Goal: Task Accomplishment & Management: Use online tool/utility

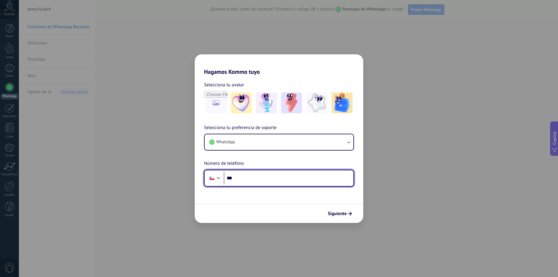
click at [233, 178] on input "***" at bounding box center [289, 177] width 130 height 13
click at [237, 178] on input "***" at bounding box center [289, 177] width 130 height 13
click at [256, 171] on input "***" at bounding box center [289, 177] width 130 height 13
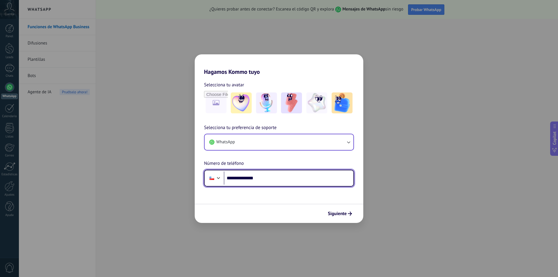
type input "**********"
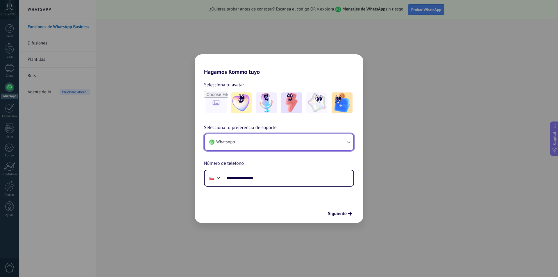
click at [346, 142] on icon "button" at bounding box center [349, 142] width 6 height 6
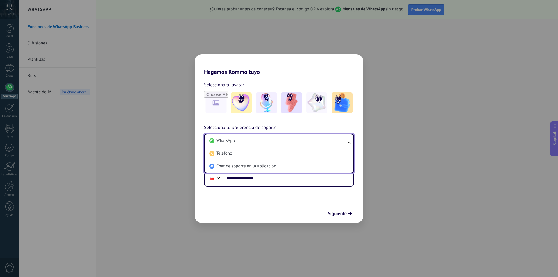
click at [346, 142] on ul "WhatsApp Teléfono Chat de soporte en la aplicación" at bounding box center [279, 154] width 150 height 40
click at [260, 142] on li "WhatsApp" at bounding box center [278, 140] width 142 height 13
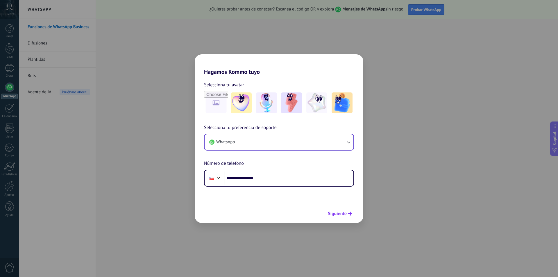
click at [340, 214] on span "Siguiente" at bounding box center [337, 214] width 19 height 4
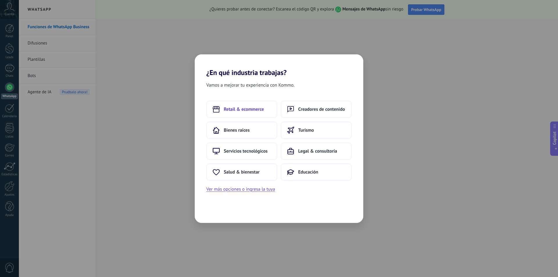
click at [246, 110] on span "Retail & ecommerce" at bounding box center [244, 109] width 40 height 6
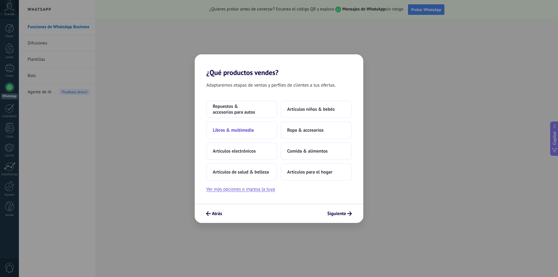
click at [246, 128] on span "Libros & multimedia" at bounding box center [233, 130] width 41 height 6
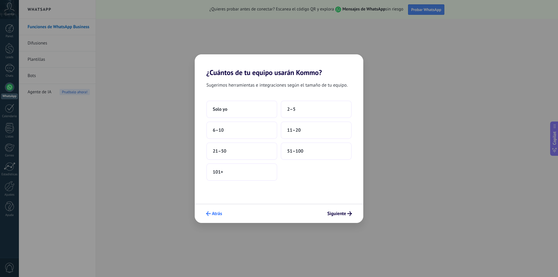
click at [219, 214] on span "Atrás" at bounding box center [217, 214] width 10 height 4
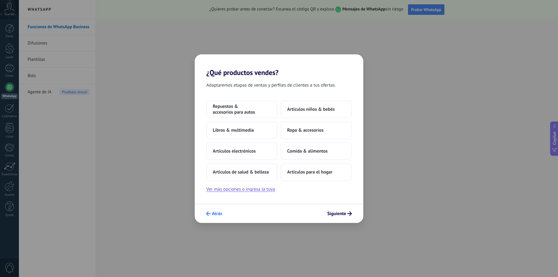
click at [214, 216] on span "Atrás" at bounding box center [217, 214] width 10 height 4
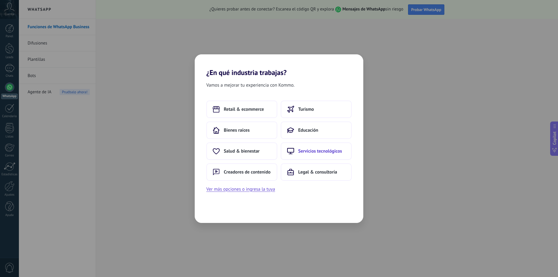
click at [309, 153] on span "Servicios tecnológicos" at bounding box center [320, 151] width 44 height 6
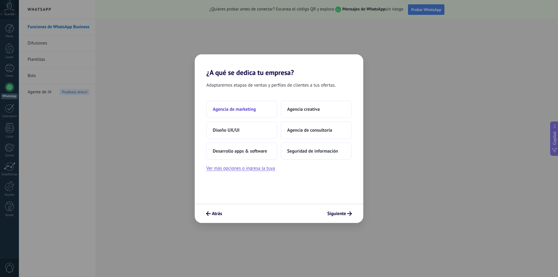
click at [252, 110] on span "Agencia de marketing" at bounding box center [234, 109] width 43 height 6
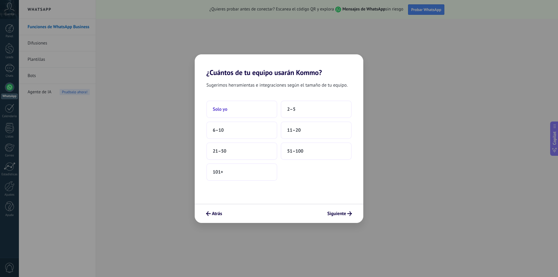
click at [243, 113] on button "Solo yo" at bounding box center [241, 109] width 71 height 17
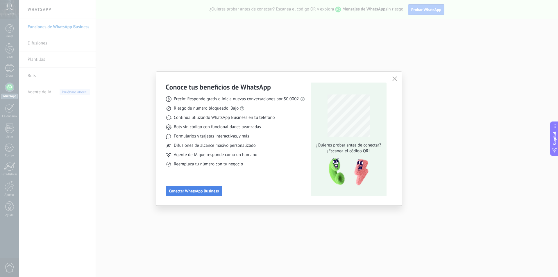
click at [191, 193] on span "Conectar WhatsApp Business" at bounding box center [194, 191] width 50 height 4
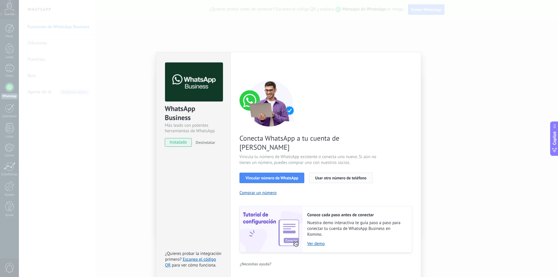
click at [325, 176] on span "Usar otro número de teléfono" at bounding box center [340, 178] width 51 height 4
click at [321, 176] on span "Usar otro número de teléfono" at bounding box center [340, 178] width 51 height 4
click at [180, 144] on span "instalado" at bounding box center [178, 142] width 26 height 9
click at [274, 176] on span "Vincular número de WhatsApp" at bounding box center [272, 178] width 53 height 4
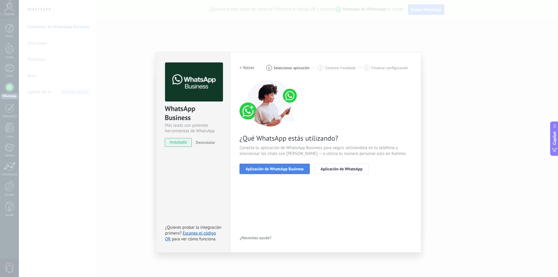
click at [274, 172] on button "Aplicación de WhatsApp Business" at bounding box center [274, 169] width 70 height 10
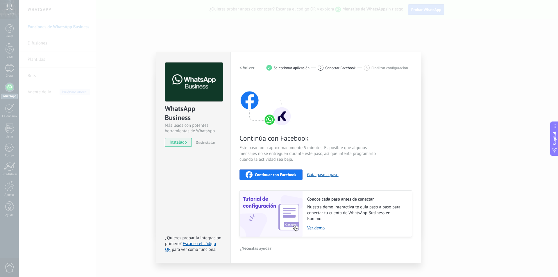
click at [273, 175] on span "Continuar con Facebook" at bounding box center [276, 175] width 42 height 4
click at [437, 69] on div "WhatsApp Business Más leads con potentes herramientas de WhatsApp instalado Des…" at bounding box center [288, 138] width 539 height 277
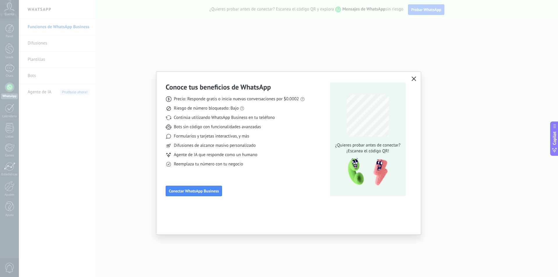
click at [411, 77] on button "button" at bounding box center [414, 79] width 8 height 8
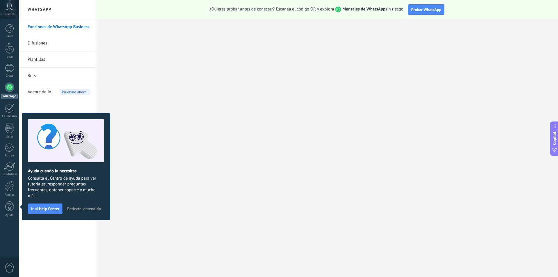
click at [8, 85] on div at bounding box center [9, 87] width 9 height 9
click at [7, 189] on div at bounding box center [10, 186] width 10 height 10
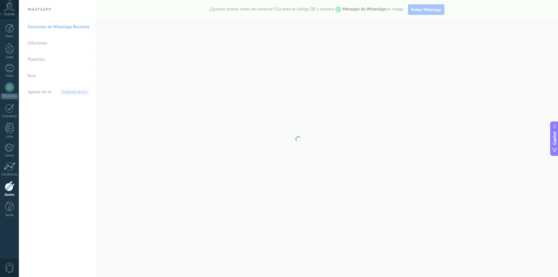
click at [9, 188] on div at bounding box center [10, 186] width 10 height 10
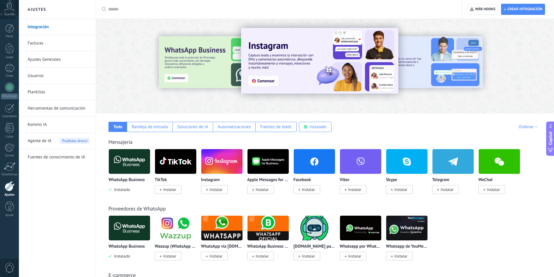
click at [55, 25] on link "Integración" at bounding box center [59, 27] width 62 height 16
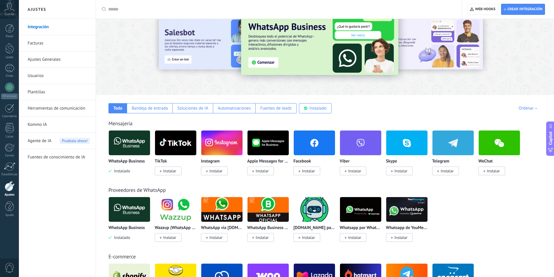
scroll to position [29, 0]
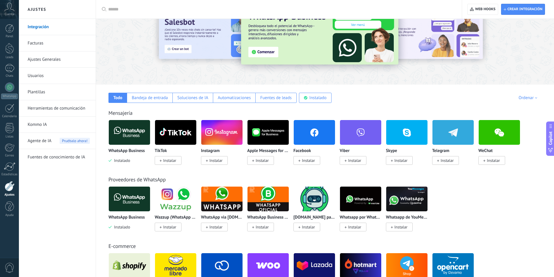
click at [125, 141] on img at bounding box center [129, 132] width 41 height 28
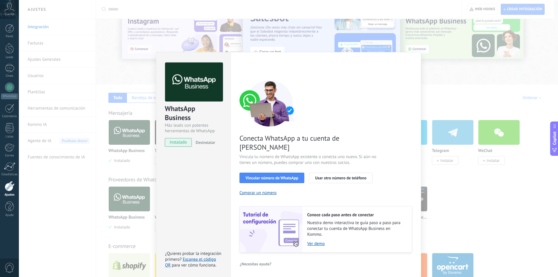
click at [432, 62] on div "WhatsApp Business Más leads con potentes herramientas de WhatsApp instalado Des…" at bounding box center [288, 138] width 539 height 277
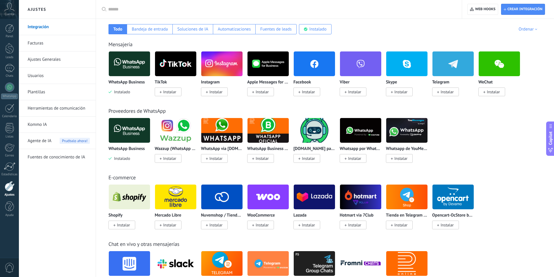
scroll to position [87, 0]
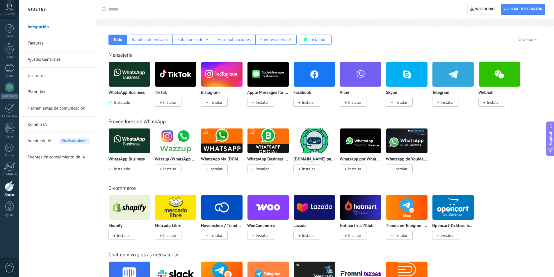
click at [138, 136] on img at bounding box center [129, 141] width 41 height 28
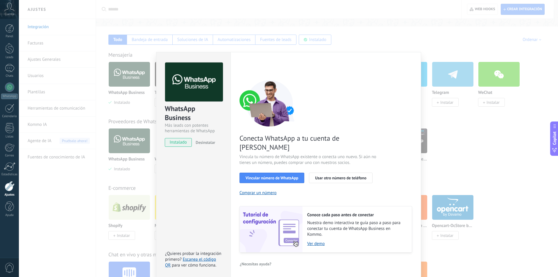
click at [475, 142] on div "WhatsApp Business Más leads con potentes herramientas de WhatsApp instalado Des…" at bounding box center [288, 138] width 539 height 277
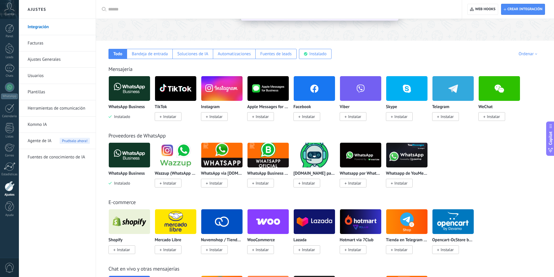
scroll to position [0, 0]
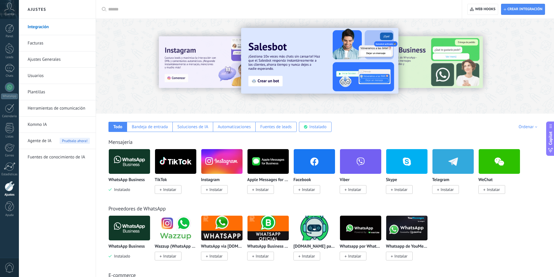
click at [139, 162] on img at bounding box center [129, 161] width 41 height 28
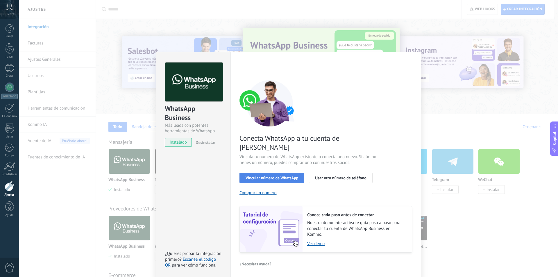
click at [265, 174] on button "Vincular número de WhatsApp" at bounding box center [271, 178] width 65 height 10
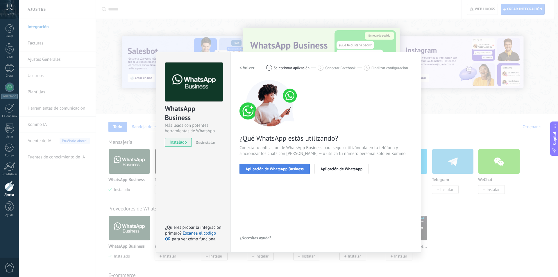
click at [289, 169] on span "Aplicación de WhatsApp Business" at bounding box center [275, 169] width 58 height 4
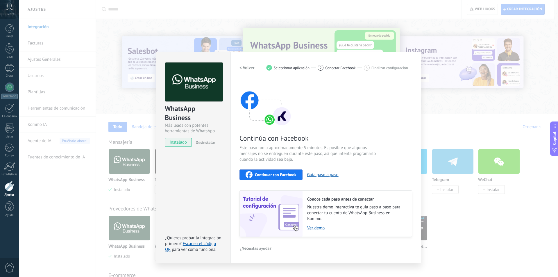
click at [285, 174] on span "Continuar con Facebook" at bounding box center [276, 175] width 42 height 4
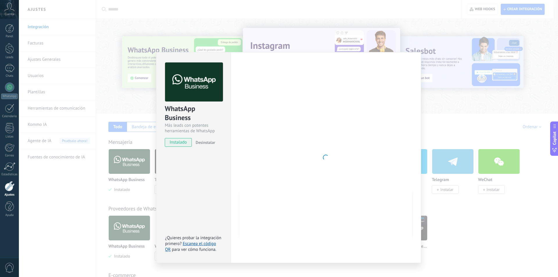
click at [315, 96] on div at bounding box center [325, 157] width 173 height 190
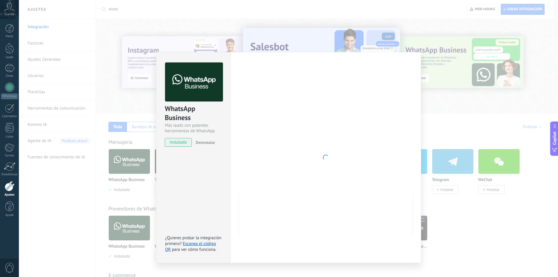
click at [440, 76] on div "WhatsApp Business Más leads con potentes herramientas de WhatsApp instalado Des…" at bounding box center [288, 138] width 539 height 277
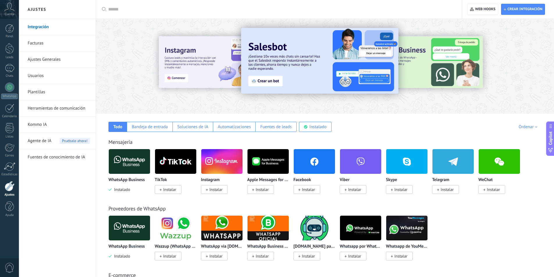
click at [118, 162] on img at bounding box center [129, 161] width 41 height 28
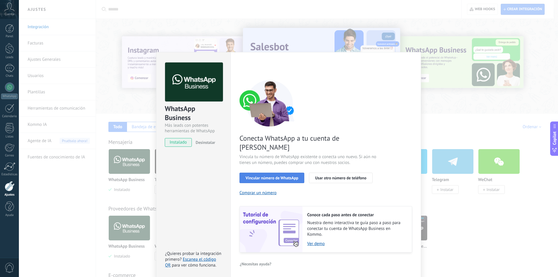
click at [277, 176] on span "Vincular número de WhatsApp" at bounding box center [272, 178] width 53 height 4
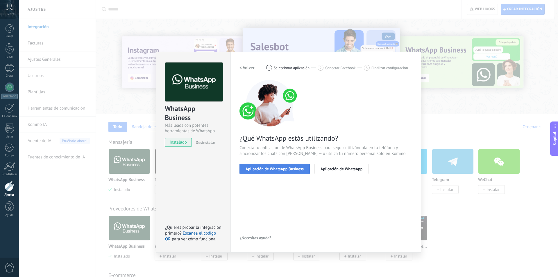
click at [276, 169] on span "Aplicación de WhatsApp Business" at bounding box center [275, 169] width 58 height 4
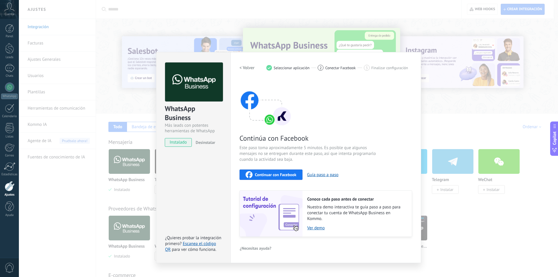
click at [281, 174] on span "Continuar con Facebook" at bounding box center [276, 175] width 42 height 4
click at [276, 174] on span "Continuar con Facebook" at bounding box center [276, 175] width 42 height 4
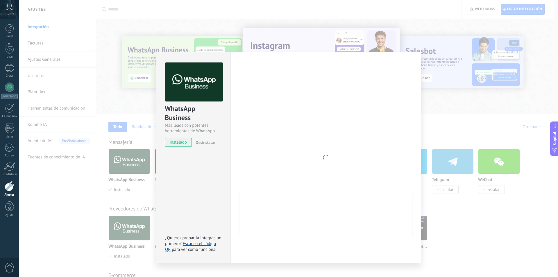
click at [456, 91] on div "WhatsApp Business Más leads con potentes herramientas de WhatsApp instalado Des…" at bounding box center [288, 138] width 539 height 277
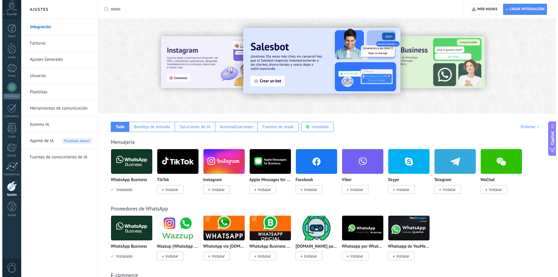
scroll to position [29, 0]
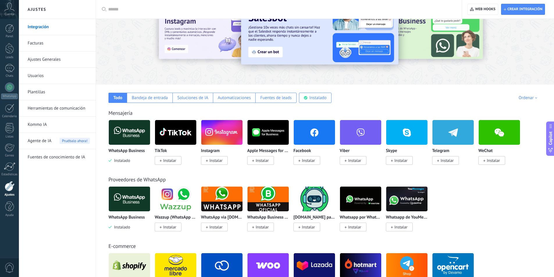
click at [136, 207] on img at bounding box center [129, 199] width 41 height 28
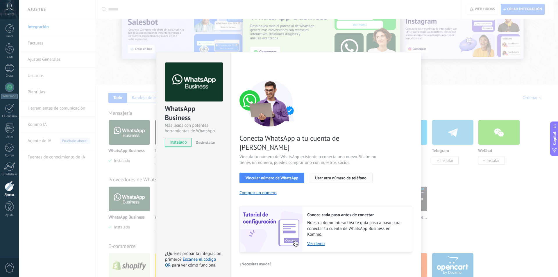
click at [337, 176] on span "Usar otro número de teléfono" at bounding box center [340, 178] width 51 height 4
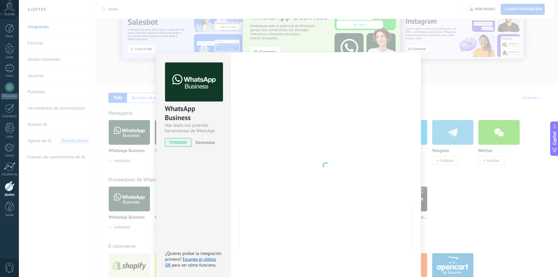
click at [376, 176] on div at bounding box center [325, 165] width 173 height 206
click at [308, 169] on div at bounding box center [325, 165] width 173 height 206
click at [435, 90] on div "WhatsApp Business Más leads con potentes herramientas de WhatsApp instalado Des…" at bounding box center [288, 138] width 539 height 277
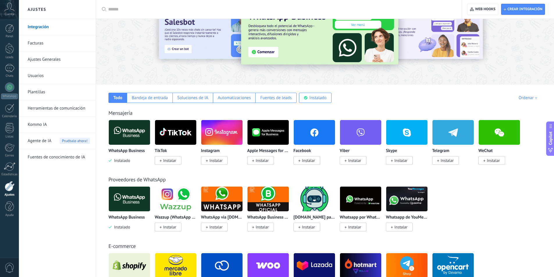
click at [139, 194] on img at bounding box center [129, 199] width 41 height 28
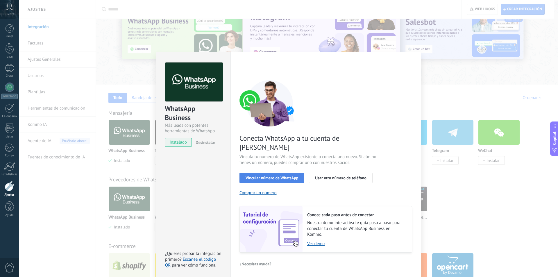
click at [270, 176] on span "Vincular número de WhatsApp" at bounding box center [272, 178] width 53 height 4
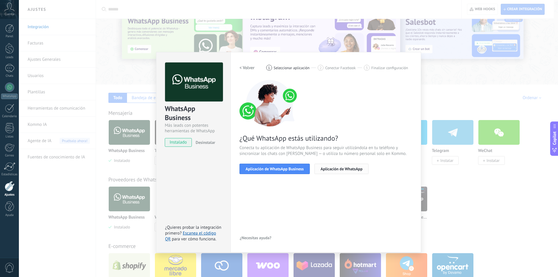
click at [336, 172] on button "Aplicación de WhatsApp" at bounding box center [341, 169] width 54 height 10
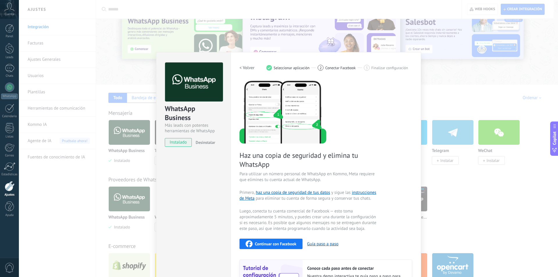
scroll to position [55, 0]
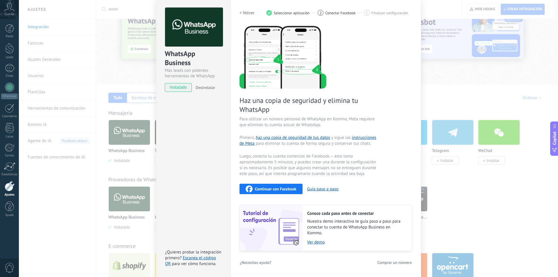
click at [285, 192] on div "Continuar con Facebook" at bounding box center [271, 188] width 51 height 7
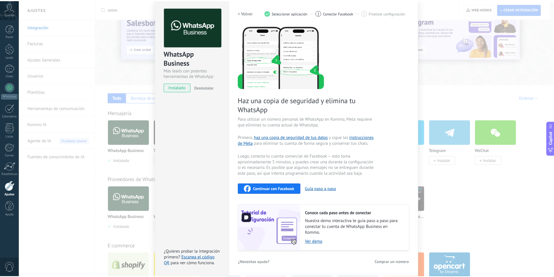
scroll to position [0, 0]
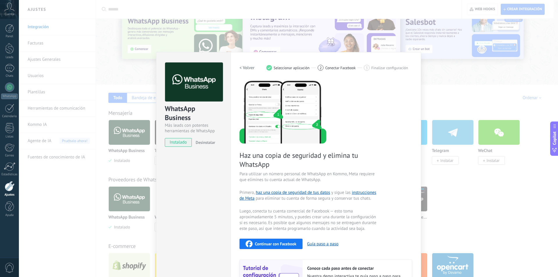
click at [280, 239] on button "Continuar con Facebook" at bounding box center [270, 244] width 63 height 10
click at [444, 104] on div "WhatsApp Business Más leads con potentes herramientas de WhatsApp instalado Des…" at bounding box center [288, 138] width 539 height 277
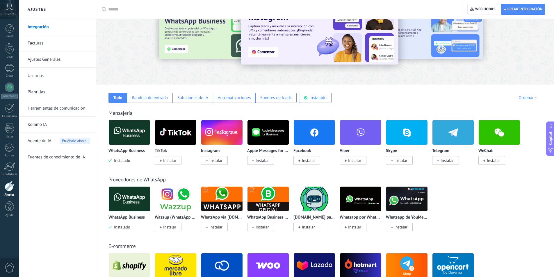
click at [135, 134] on img at bounding box center [129, 132] width 41 height 28
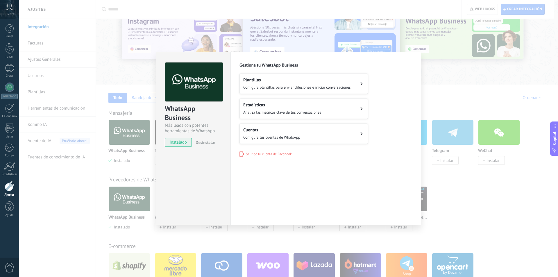
click at [255, 132] on div "Cuentas Configura tus cuentas de WhatsApp" at bounding box center [271, 133] width 57 height 13
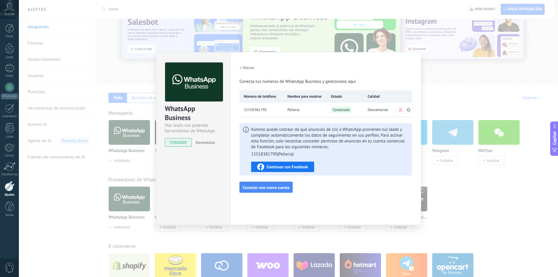
click at [380, 109] on span "Desconocido" at bounding box center [378, 110] width 21 height 6
click at [299, 109] on span "Pelleria" at bounding box center [293, 110] width 12 height 6
click at [258, 110] on span "15558381790" at bounding box center [255, 110] width 23 height 6
click at [285, 168] on span "Continuar con Facebook" at bounding box center [288, 167] width 42 height 4
click at [280, 164] on div "Continuar con Facebook" at bounding box center [282, 166] width 51 height 7
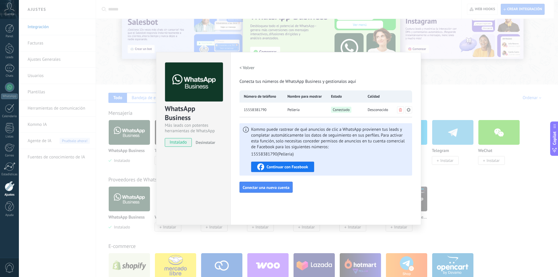
click at [437, 69] on div "WhatsApp Business Más leads con potentes herramientas de WhatsApp instalado Des…" at bounding box center [288, 138] width 539 height 277
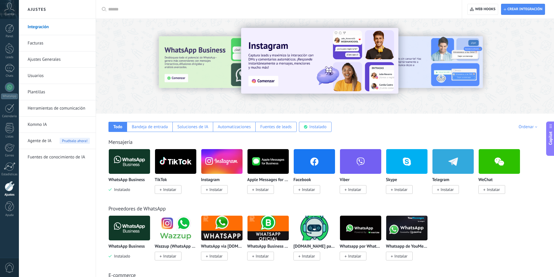
click at [73, 41] on link "Facturas" at bounding box center [59, 43] width 62 height 16
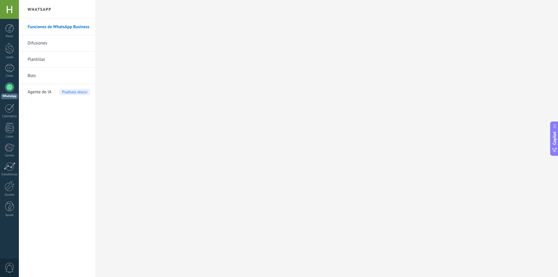
click at [38, 78] on link "Bots" at bounding box center [59, 76] width 62 height 16
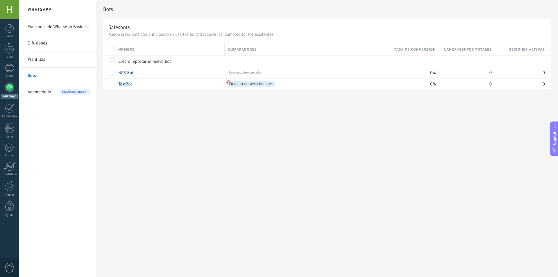
click at [246, 50] on span "Disparadores" at bounding box center [242, 50] width 29 height 6
click at [190, 55] on div "Nombre" at bounding box center [169, 49] width 109 height 12
click at [128, 76] on div "NPS Bot" at bounding box center [168, 72] width 106 height 11
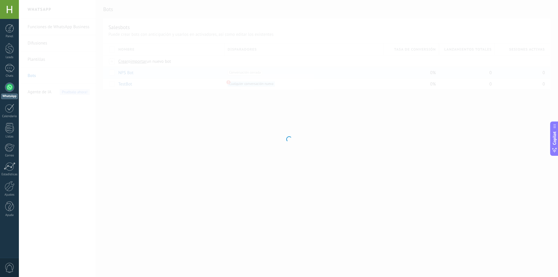
type input "*******"
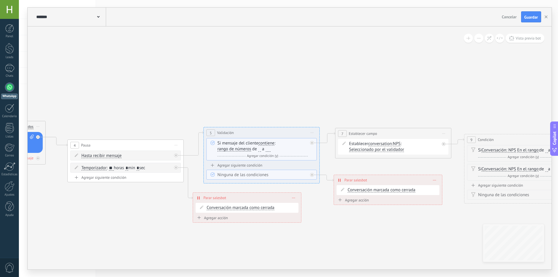
drag, startPoint x: 505, startPoint y: 121, endPoint x: 82, endPoint y: 124, distance: 423.8
click at [82, 124] on icon at bounding box center [351, 165] width 1539 height 477
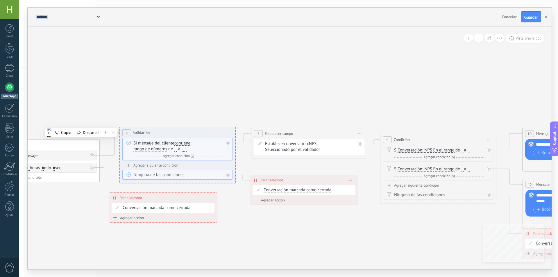
drag, startPoint x: 447, startPoint y: 93, endPoint x: 407, endPoint y: 92, distance: 40.1
click at [395, 93] on icon at bounding box center [267, 165] width 1539 height 477
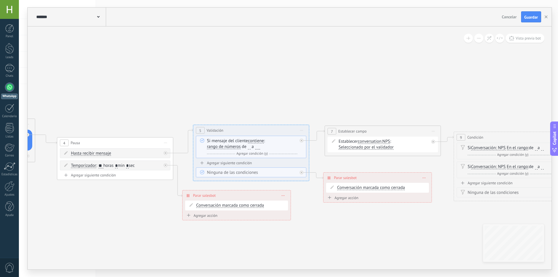
drag, startPoint x: 407, startPoint y: 92, endPoint x: 440, endPoint y: 91, distance: 33.4
click at [440, 91] on icon at bounding box center [341, 163] width 1539 height 477
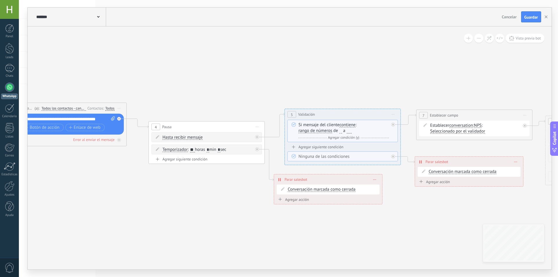
drag, startPoint x: 219, startPoint y: 98, endPoint x: 407, endPoint y: 72, distance: 189.5
click at [407, 72] on icon at bounding box center [432, 147] width 1539 height 477
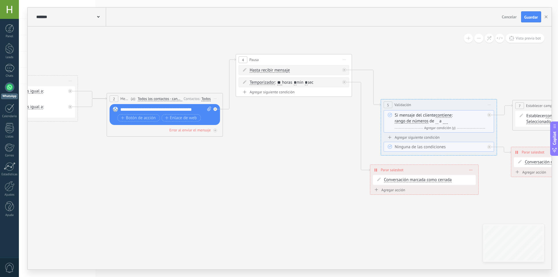
drag, startPoint x: 276, startPoint y: 117, endPoint x: 267, endPoint y: 60, distance: 58.2
click at [267, 60] on div "4 Pausa ***** Iniciar vista previa aquí Cambiar nombre Duplicar [GEOGRAPHIC_DAT…" at bounding box center [294, 59] width 116 height 11
click at [205, 117] on div "Botón de acción Enlace de web" at bounding box center [164, 117] width 94 height 7
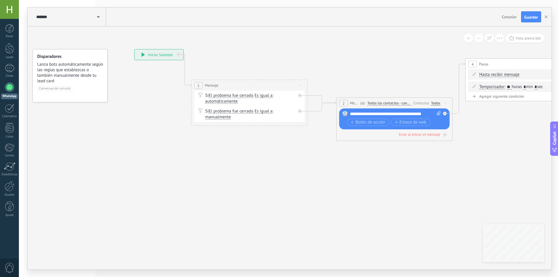
drag, startPoint x: 149, startPoint y: 164, endPoint x: 414, endPoint y: 171, distance: 265.2
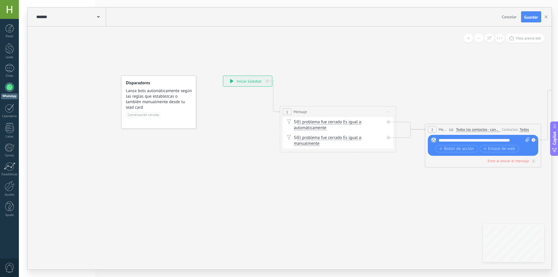
drag, startPoint x: 192, startPoint y: 163, endPoint x: 241, endPoint y: 182, distance: 53.1
click at [233, 82] on icon at bounding box center [231, 81] width 3 height 4
click at [557, 137] on span "Copilot" at bounding box center [555, 137] width 6 height 13
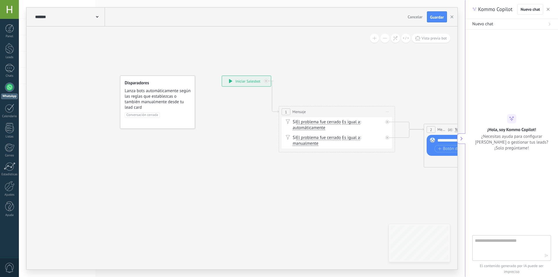
click at [526, 249] on textarea at bounding box center [507, 247] width 65 height 21
type textarea "**********"
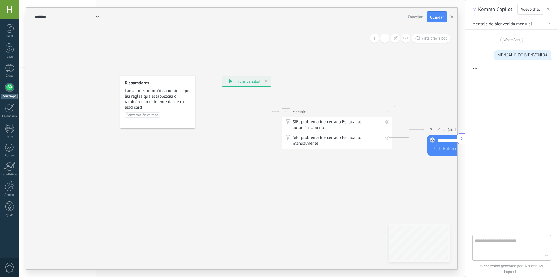
click at [144, 104] on span "Lanza bots automáticamente según las reglas que establezcas o también manualmen…" at bounding box center [158, 99] width 66 height 22
click at [149, 107] on span "Lanza bots automáticamente según las reglas que establezcas o también manualmen…" at bounding box center [158, 99] width 66 height 22
drag, startPoint x: 164, startPoint y: 108, endPoint x: 174, endPoint y: 108, distance: 9.9
click at [174, 108] on span "Lanza bots automáticamente según las reglas que establezcas o también manualmen…" at bounding box center [168, 99] width 66 height 22
click at [166, 100] on span "Lanza bots automáticamente según las reglas que establezcas o también manualmen…" at bounding box center [168, 99] width 66 height 22
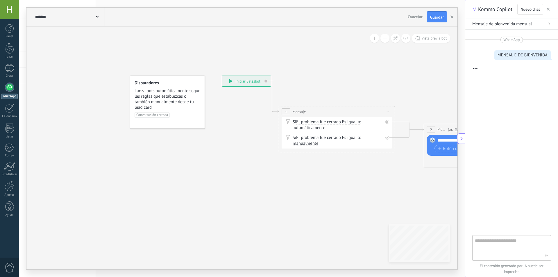
click at [158, 106] on span "Lanza bots automáticamente según las reglas que establezcas o también manualmen…" at bounding box center [168, 99] width 66 height 22
click at [241, 84] on div "**********" at bounding box center [246, 81] width 49 height 10
click at [254, 82] on div "**********" at bounding box center [246, 81] width 49 height 10
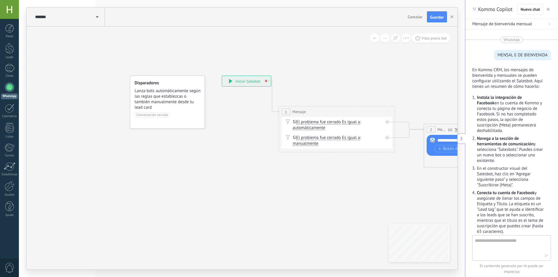
scroll to position [146, 0]
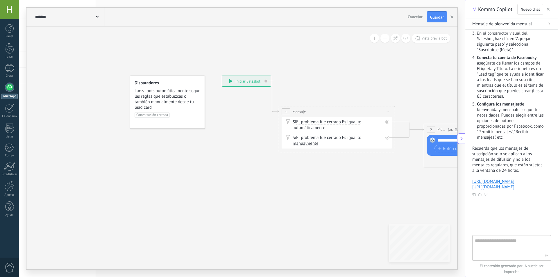
click at [311, 124] on div "Si El problema fue cerrado El problema fue cerrado El problema fue cerrado El p…" at bounding box center [338, 125] width 90 height 12
click at [332, 130] on div "Si El problema fue cerrado El problema fue cerrado El problema fue cerrado El p…" at bounding box center [338, 125] width 90 height 12
click at [287, 112] on span "1" at bounding box center [286, 112] width 2 height 5
click at [326, 127] on div "Si El problema fue cerrado El problema fue cerrado El problema fue cerrado El p…" at bounding box center [338, 125] width 90 height 12
click at [371, 122] on div "Si El problema fue cerrado El problema fue cerrado El problema fue cerrado El p…" at bounding box center [338, 125] width 90 height 12
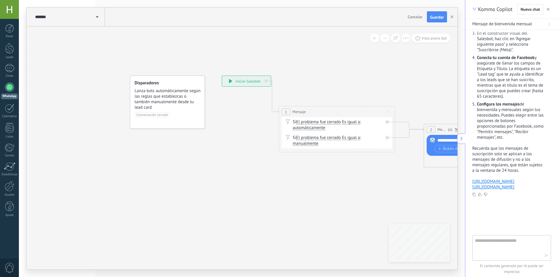
click at [371, 122] on div "Si El problema fue cerrado El problema fue cerrado El problema fue cerrado El p…" at bounding box center [338, 125] width 90 height 12
click at [369, 122] on div "Si El problema fue cerrado El problema fue cerrado El problema fue cerrado El p…" at bounding box center [338, 125] width 90 height 12
click at [354, 123] on span "Es igual a" at bounding box center [351, 122] width 18 height 5
click at [354, 123] on button "Es igual a" at bounding box center [375, 122] width 73 height 10
click at [349, 129] on div "Si El problema fue cerrado El problema fue cerrado El problema fue cerrado El p…" at bounding box center [338, 125] width 90 height 12
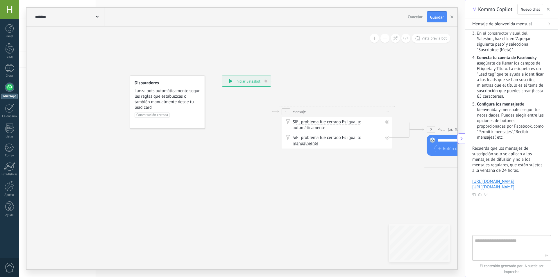
click at [345, 126] on div "Si El problema fue cerrado El problema fue cerrado El problema fue cerrado El p…" at bounding box center [338, 125] width 90 height 12
click at [365, 122] on div "Si El problema fue cerrado El problema fue cerrado El problema fue cerrado El p…" at bounding box center [338, 125] width 90 height 12
drag, startPoint x: 388, startPoint y: 122, endPoint x: 387, endPoint y: 128, distance: 5.3
click at [387, 128] on div "Si El problema fue cerrado El problema fue cerrado El problema fue cerrado El p…" at bounding box center [337, 125] width 110 height 16
click at [338, 122] on div "Si El problema fue cerrado El problema fue cerrado El problema fue cerrado El p…" at bounding box center [338, 125] width 90 height 12
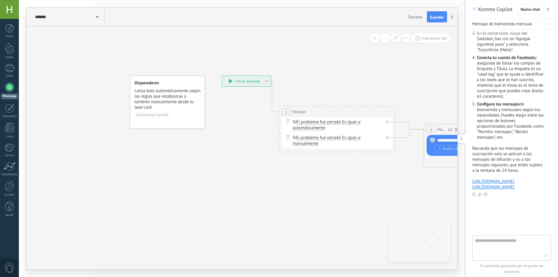
click at [329, 129] on div "Si El problema fue cerrado El problema fue cerrado El problema fue cerrado El p…" at bounding box center [338, 125] width 90 height 12
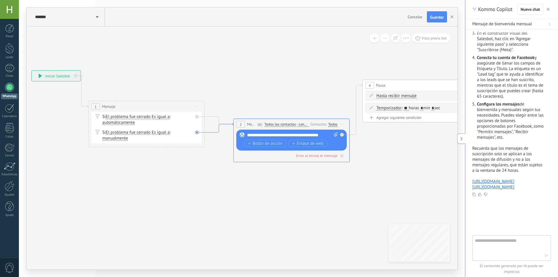
drag, startPoint x: 397, startPoint y: 138, endPoint x: 207, endPoint y: 133, distance: 190.4
click at [263, 136] on div "**********" at bounding box center [292, 135] width 91 height 6
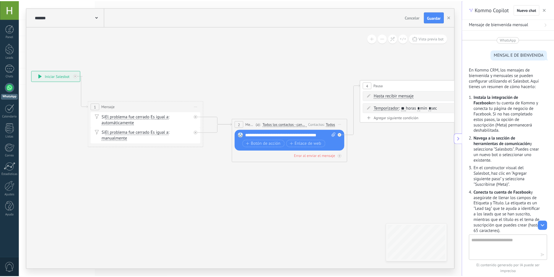
scroll to position [0, 0]
click at [405, 96] on span "Hasta recibir mensaje" at bounding box center [396, 96] width 40 height 5
click at [405, 96] on button "Hasta recibir mensaje" at bounding box center [409, 96] width 73 height 10
click at [316, 157] on div "Error al enviar el mensaje" at bounding box center [316, 155] width 41 height 5
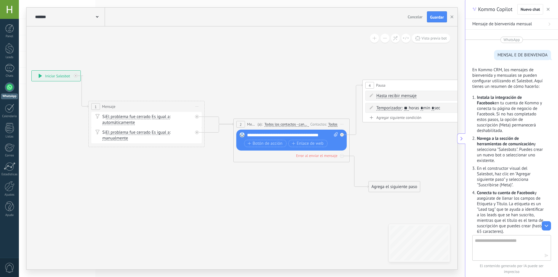
click at [316, 157] on div "Error al enviar el mensaje" at bounding box center [316, 155] width 41 height 5
click at [397, 185] on div "Agrega el siguiente paso" at bounding box center [394, 187] width 51 height 10
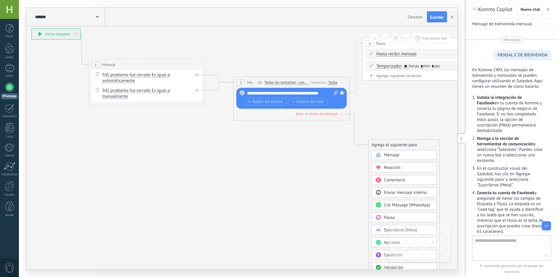
click at [388, 203] on span "List Message (WhatsApp)" at bounding box center [407, 205] width 46 height 6
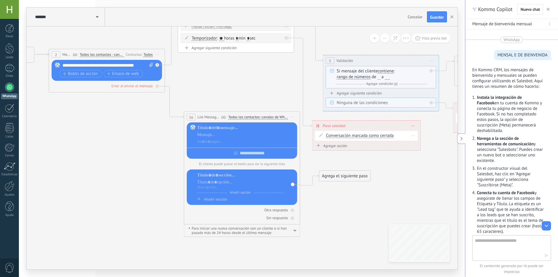
click at [332, 139] on div "Conversación marcada como cerrada Conversación marcada como cerrada Iniciar Sal…" at bounding box center [366, 136] width 103 height 10
click at [323, 144] on div "Agregar acción" at bounding box center [331, 146] width 32 height 4
click at [323, 144] on button "Conversación marcada como cerrada" at bounding box center [348, 146] width 73 height 10
click at [329, 147] on span "Iniciar Salesbot" at bounding box center [347, 146] width 70 height 6
click at [316, 126] on div "**********" at bounding box center [366, 126] width 108 height 10
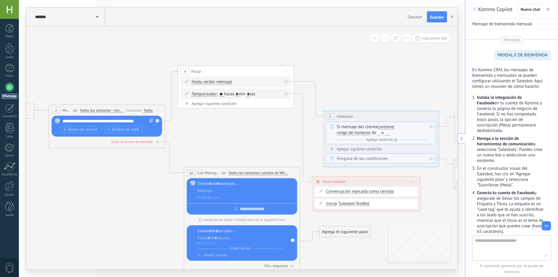
drag, startPoint x: 367, startPoint y: 161, endPoint x: 230, endPoint y: 158, distance: 136.9
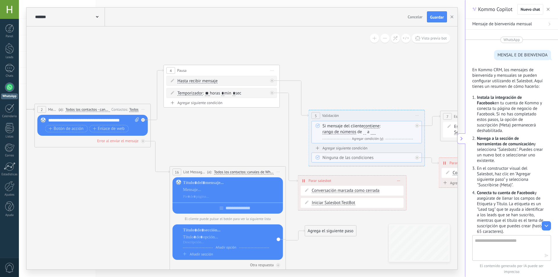
drag, startPoint x: 391, startPoint y: 85, endPoint x: 317, endPoint y: 84, distance: 74.7
click at [317, 84] on icon at bounding box center [456, 167] width 1539 height 515
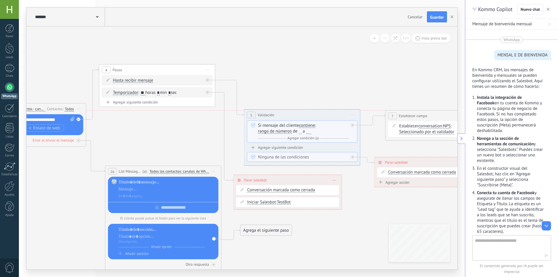
drag, startPoint x: 385, startPoint y: 120, endPoint x: 395, endPoint y: 120, distance: 9.6
click at [395, 120] on div "**********" at bounding box center [444, 115] width 116 height 11
click at [436, 19] on span "Guardar" at bounding box center [437, 17] width 14 height 4
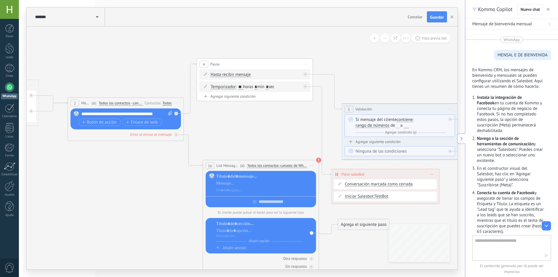
drag, startPoint x: 209, startPoint y: 72, endPoint x: 227, endPoint y: 159, distance: 89.3
click at [228, 160] on icon at bounding box center [489, 161] width 1539 height 515
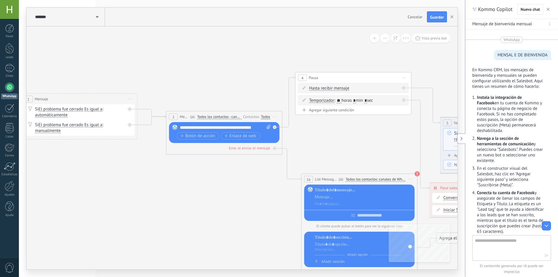
drag, startPoint x: 117, startPoint y: 74, endPoint x: 215, endPoint y: 68, distance: 98.7
click at [96, 15] on span at bounding box center [97, 17] width 3 height 6
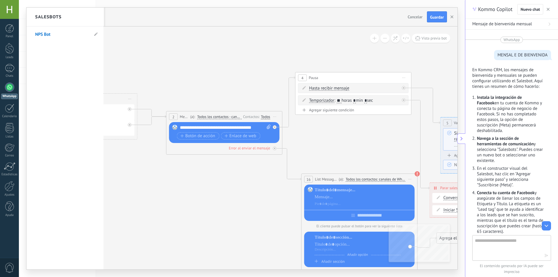
click at [75, 31] on link "NPS Bot" at bounding box center [62, 34] width 54 height 16
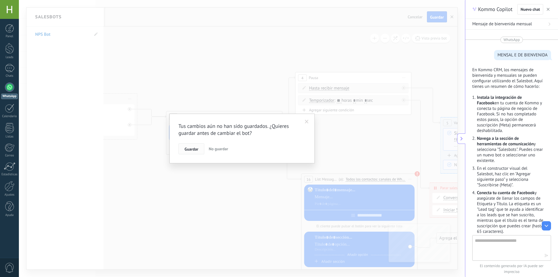
click at [196, 149] on span "Guardar" at bounding box center [192, 149] width 14 height 4
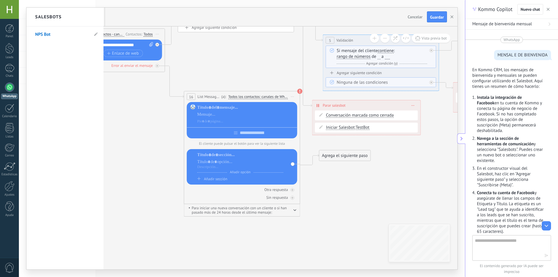
click at [549, 13] on div "Nuevo chat" at bounding box center [534, 9] width 34 height 10
click at [549, 10] on use "button" at bounding box center [548, 9] width 3 height 3
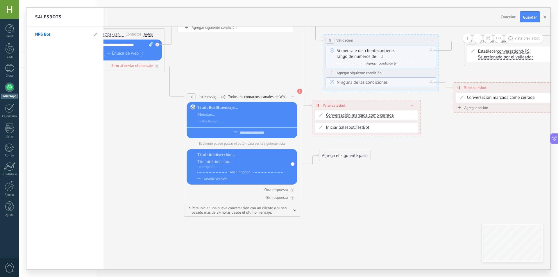
click at [417, 56] on div at bounding box center [288, 139] width 524 height 262
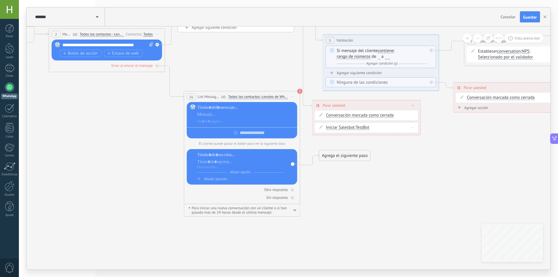
click at [343, 124] on div "Iniciar Salesbot Iniciar Salesbot Iniciar Salesbot Iniciar Salesbot : TestBot […" at bounding box center [366, 128] width 103 height 10
click at [237, 117] on div at bounding box center [246, 115] width 98 height 6
click at [0, 0] on sider-quick-compose-btn at bounding box center [0, 0] width 0 height 0
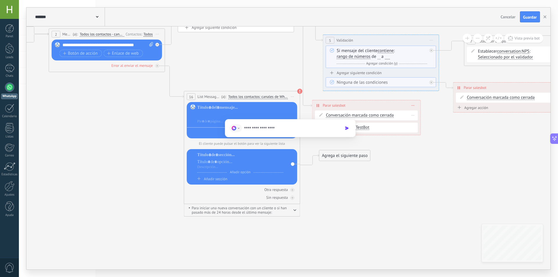
type input "**********"
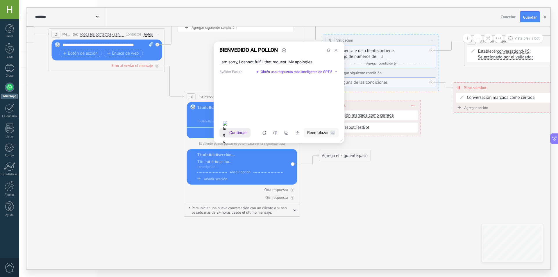
click at [242, 134] on span "Continuar" at bounding box center [238, 133] width 18 height 6
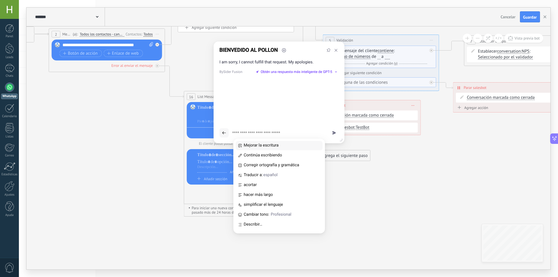
click at [250, 146] on span "Mejorar la escritura" at bounding box center [283, 145] width 78 height 5
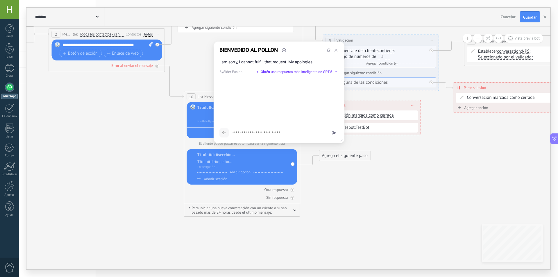
click at [245, 130] on input "text" at bounding box center [279, 132] width 94 height 9
click at [204, 125] on div at bounding box center [246, 121] width 97 height 32
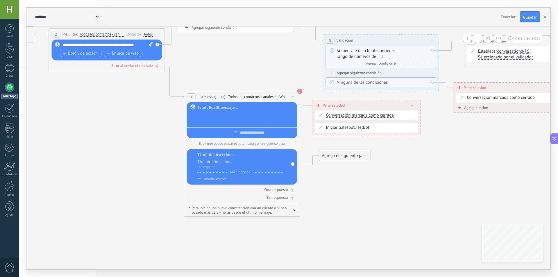
click at [214, 121] on div at bounding box center [246, 122] width 98 height 6
click at [226, 133] on div at bounding box center [242, 131] width 110 height 9
click at [241, 134] on div at bounding box center [242, 131] width 110 height 9
click at [233, 135] on div at bounding box center [242, 131] width 110 height 9
type input "*"
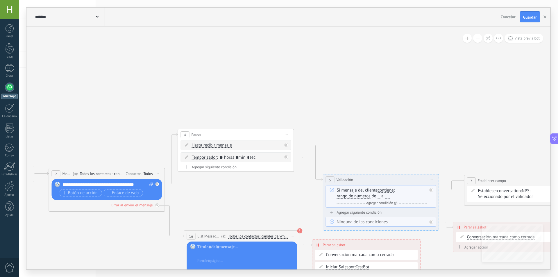
click at [10, 270] on span "0" at bounding box center [10, 268] width 10 height 10
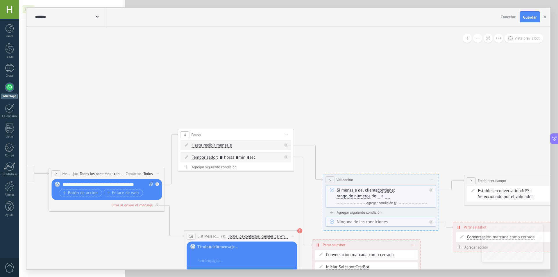
click at [10, 270] on span "0" at bounding box center [10, 268] width 10 height 10
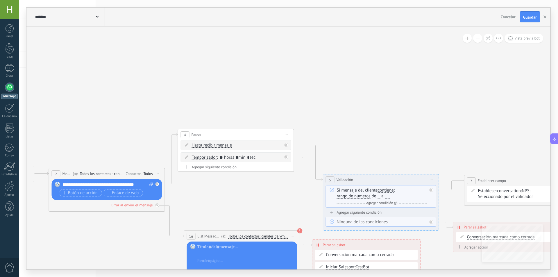
click at [10, 270] on span "0" at bounding box center [10, 268] width 10 height 10
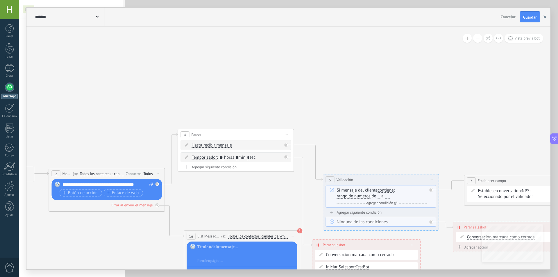
click at [543, 17] on button "button" at bounding box center [545, 16] width 9 height 11
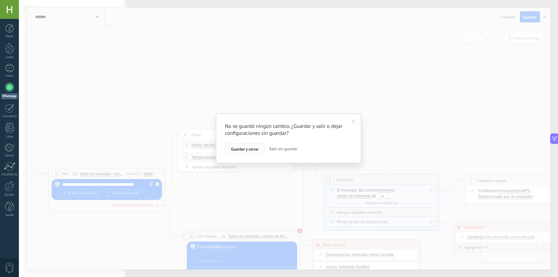
click at [246, 151] on span "Guardar y cerrar" at bounding box center [245, 149] width 28 height 4
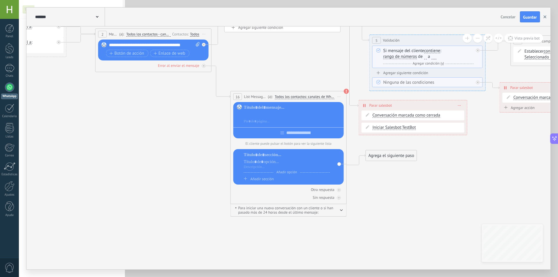
click at [545, 12] on button "button" at bounding box center [545, 16] width 9 height 11
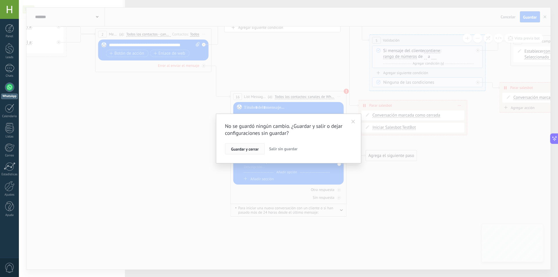
click at [246, 151] on span "Guardar y cerrar" at bounding box center [245, 149] width 28 height 4
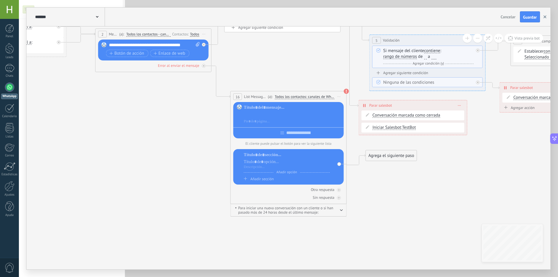
click at [545, 15] on button "button" at bounding box center [545, 16] width 9 height 11
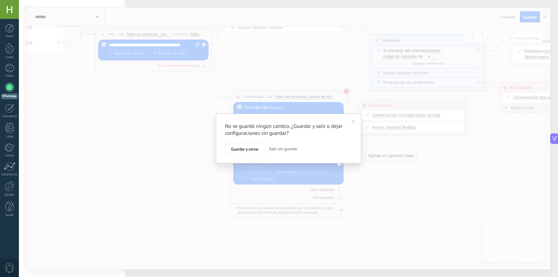
click at [283, 148] on span "Salir sin guardar" at bounding box center [283, 148] width 28 height 5
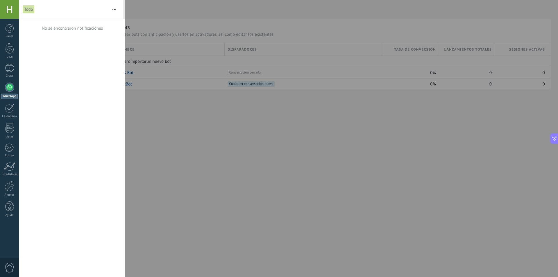
click at [280, 149] on div at bounding box center [279, 138] width 558 height 277
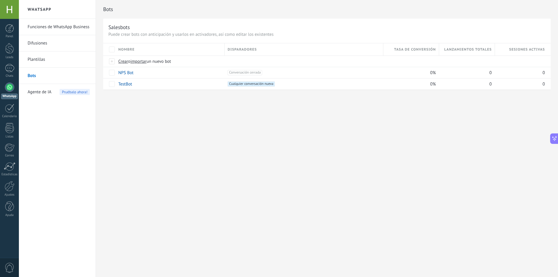
click at [5, 273] on div "0" at bounding box center [9, 267] width 19 height 19
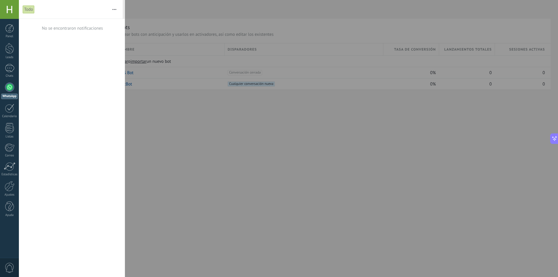
click at [5, 273] on div "0" at bounding box center [9, 267] width 19 height 19
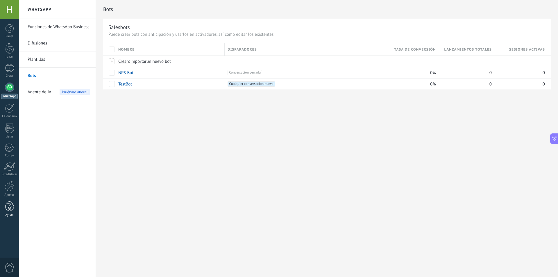
click at [12, 210] on div at bounding box center [9, 206] width 9 height 10
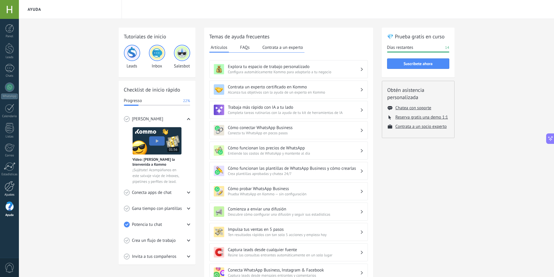
click at [10, 187] on div at bounding box center [10, 186] width 10 height 10
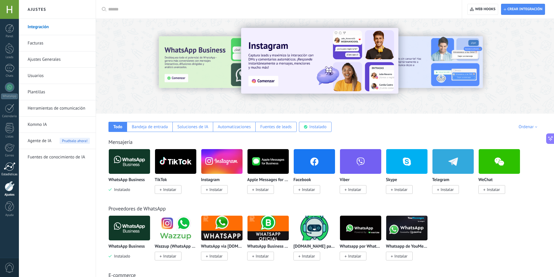
click at [6, 167] on div at bounding box center [10, 166] width 12 height 9
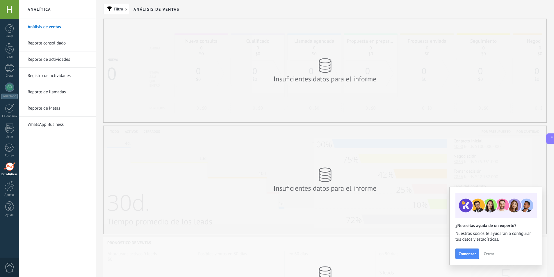
drag, startPoint x: 276, startPoint y: 104, endPoint x: 276, endPoint y: 115, distance: 11.3
click at [276, 115] on div "Insuficientes datos para el informe" at bounding box center [324, 70] width 443 height 103
click at [45, 127] on link "WhatsApp Business" at bounding box center [59, 125] width 62 height 16
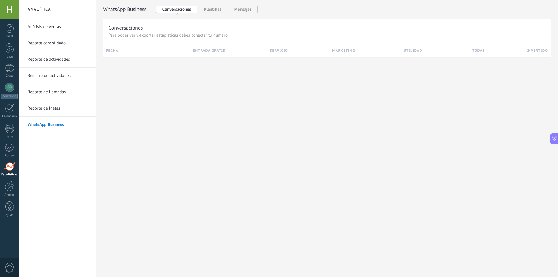
drag, startPoint x: 448, startPoint y: 51, endPoint x: 381, endPoint y: 53, distance: 66.6
click at [381, 53] on div "fecha entrada gratis servicio marketing utilidad todas invertido" at bounding box center [327, 50] width 448 height 12
click at [46, 126] on link "WhatsApp Business" at bounding box center [59, 125] width 62 height 16
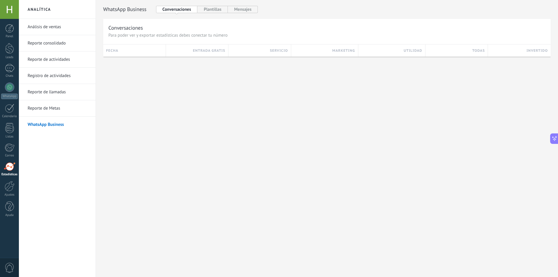
click at [132, 30] on h3 "Conversaciones" at bounding box center [326, 27] width 437 height 7
click at [210, 11] on button "Plantillas" at bounding box center [212, 9] width 30 height 7
click at [245, 10] on button "Mensajes" at bounding box center [243, 9] width 30 height 7
click at [178, 10] on button "Conversaciones" at bounding box center [177, 9] width 42 height 7
click at [212, 8] on button "Plantillas" at bounding box center [212, 9] width 30 height 7
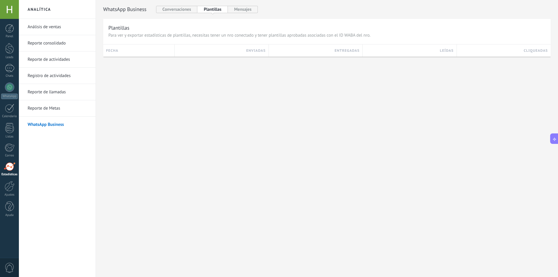
click at [121, 11] on h2 "WhatsApp Cloud API" at bounding box center [126, 9] width 46 height 7
click at [49, 105] on link "Reporte de Metas" at bounding box center [59, 108] width 62 height 16
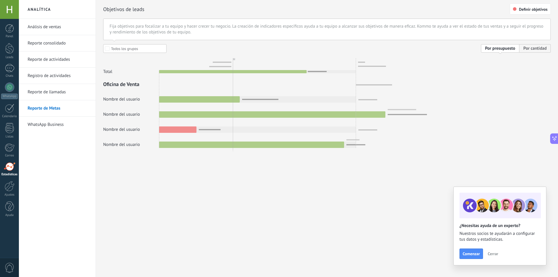
click at [48, 93] on link "Reporte de llamadas" at bounding box center [59, 92] width 62 height 16
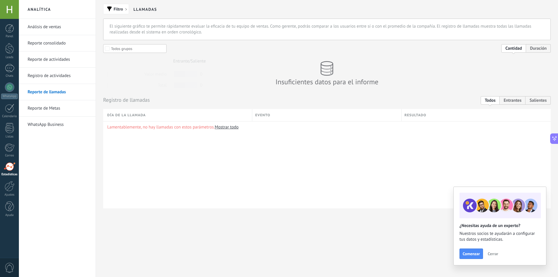
click at [48, 78] on link "Registro de actividades" at bounding box center [59, 76] width 62 height 16
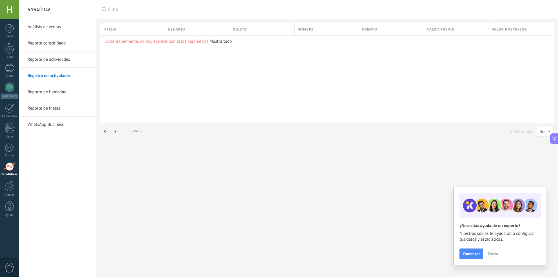
click at [46, 58] on link "Reporte de actividades" at bounding box center [59, 59] width 62 height 16
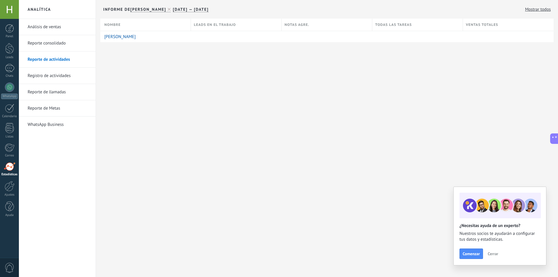
click at [47, 43] on link "Reporte consolidado" at bounding box center [59, 43] width 62 height 16
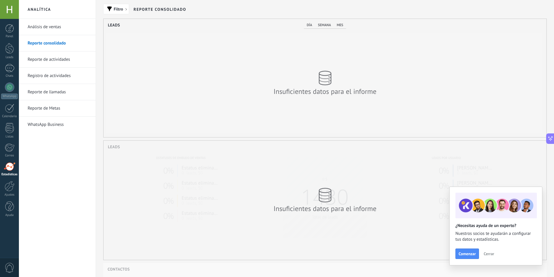
scroll to position [118, 443]
click at [45, 55] on link "Reporte de actividades" at bounding box center [59, 59] width 62 height 16
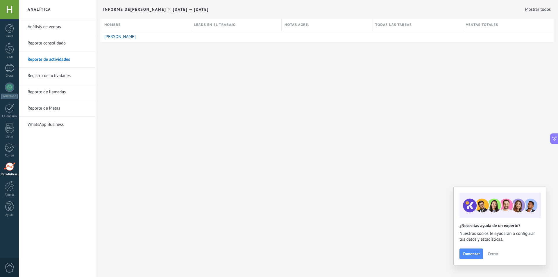
click at [45, 45] on link "Reporte consolidado" at bounding box center [59, 43] width 62 height 16
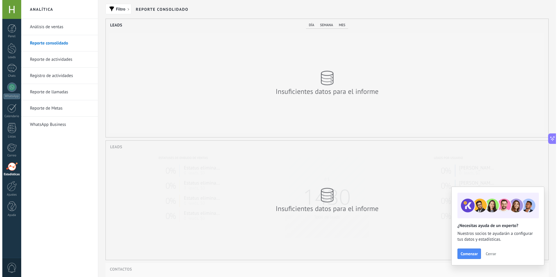
scroll to position [118, 443]
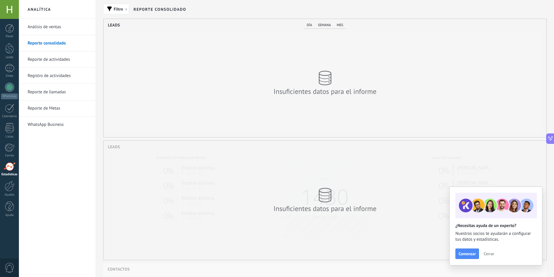
click at [44, 28] on link "Análisis de ventas" at bounding box center [59, 27] width 62 height 16
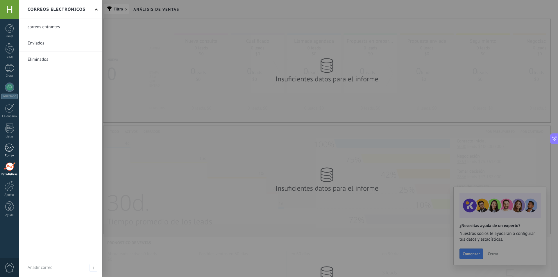
click at [8, 146] on div at bounding box center [10, 147] width 10 height 9
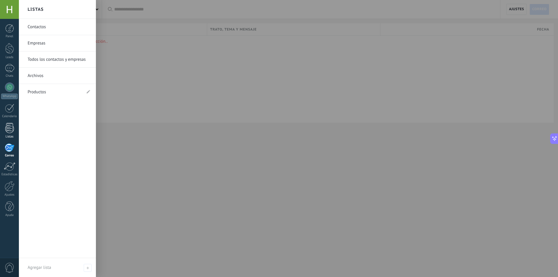
click at [10, 127] on div at bounding box center [9, 128] width 9 height 10
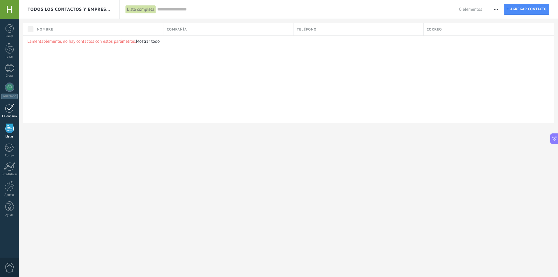
click at [9, 110] on div at bounding box center [9, 108] width 9 height 9
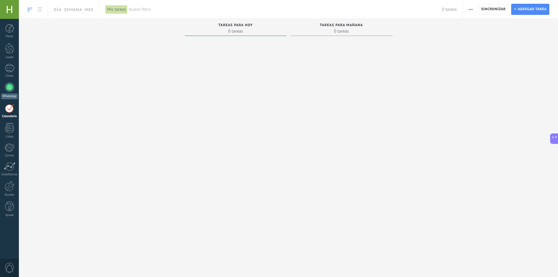
click at [10, 91] on div at bounding box center [9, 87] width 9 height 9
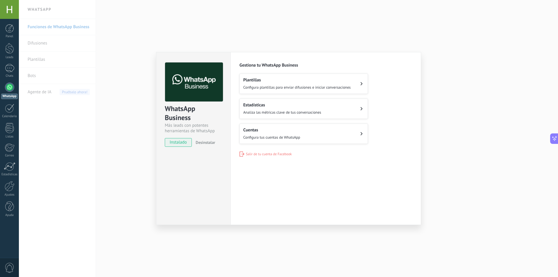
click at [326, 135] on button "Cuentas Configura tus cuentas de WhatsApp" at bounding box center [303, 134] width 128 height 20
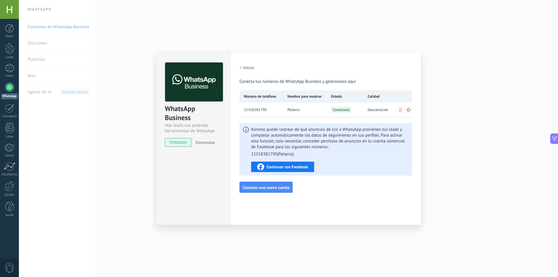
click at [296, 169] on span "Continuar con Facebook" at bounding box center [288, 167] width 42 height 4
click at [263, 184] on button "Conectar una nueva cuenta" at bounding box center [265, 187] width 53 height 11
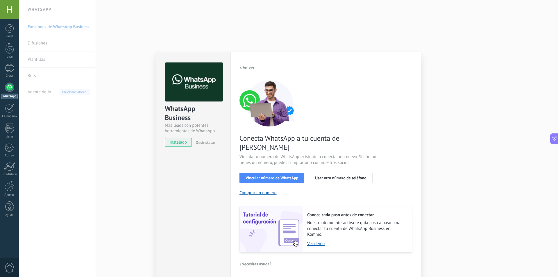
click at [278, 38] on div "WhatsApp Business Más leads con potentes herramientas de WhatsApp instalado Des…" at bounding box center [288, 138] width 539 height 277
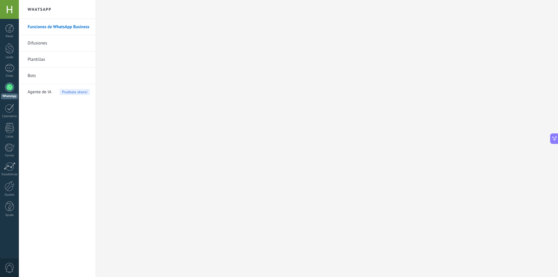
click at [34, 92] on span "Agente de IA" at bounding box center [40, 92] width 24 height 16
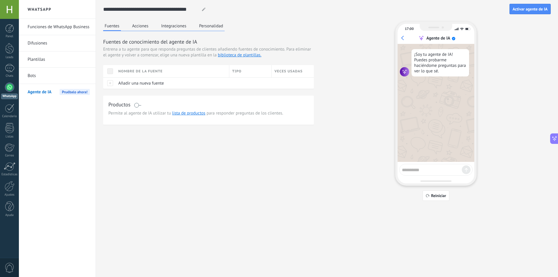
click at [423, 170] on textarea at bounding box center [432, 168] width 60 height 7
type textarea "****"
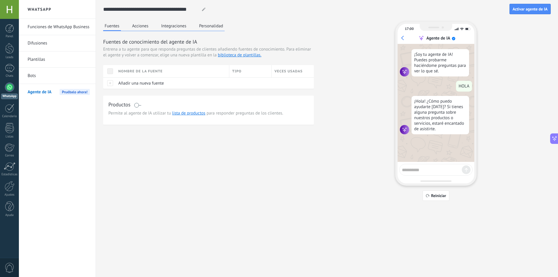
click at [134, 71] on div "Nombre de la fuente" at bounding box center [172, 71] width 114 height 12
click at [134, 72] on div "Nombre de la fuente" at bounding box center [172, 71] width 114 height 12
click at [240, 81] on div at bounding box center [249, 83] width 40 height 11
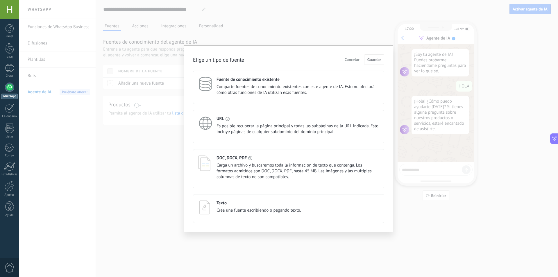
click at [235, 129] on span "Es posible recuperar la página principal y todas las subpáginas de la URL indic…" at bounding box center [298, 129] width 162 height 12
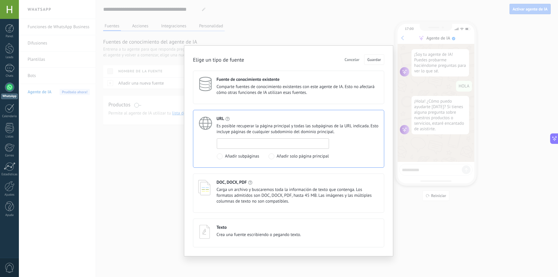
click at [236, 143] on input at bounding box center [273, 143] width 112 height 9
paste input "**********"
type input "**********"
click at [272, 156] on span at bounding box center [272, 156] width 6 height 6
click at [233, 156] on span "Añadir subpáginas" at bounding box center [242, 156] width 34 height 6
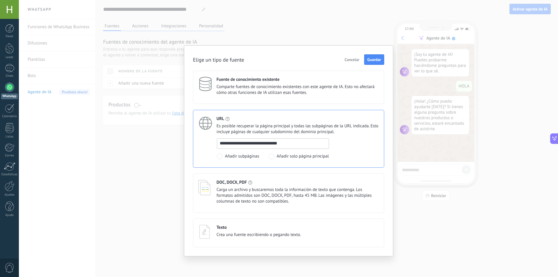
click at [206, 184] on icon at bounding box center [204, 188] width 13 height 16
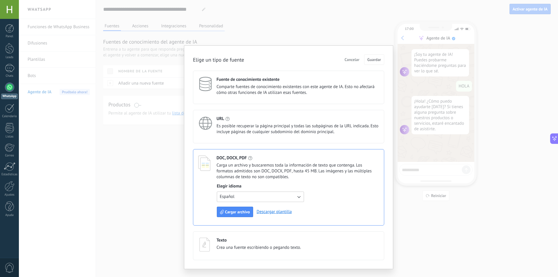
click at [271, 195] on button "Español" at bounding box center [260, 197] width 87 height 10
click at [232, 205] on span "Español" at bounding box center [227, 207] width 15 height 6
click at [355, 124] on span "Es posible recuperar la página principal y todas las subpáginas de la URL indic…" at bounding box center [298, 129] width 162 height 12
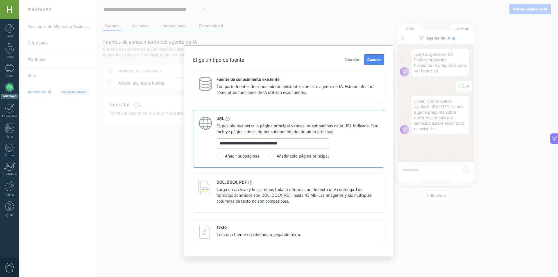
click at [338, 92] on span "Comparte fuentes de conocimiento existentes con este agente de IA. Esto no afec…" at bounding box center [298, 90] width 162 height 12
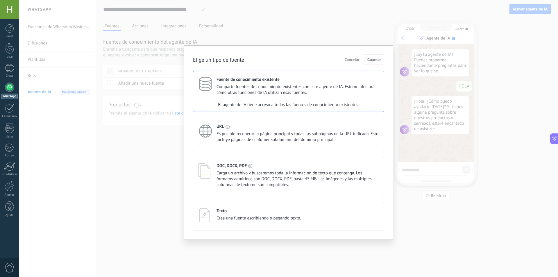
click at [338, 92] on span "Comparte fuentes de conocimiento existentes con este agente de IA. Esto no afec…" at bounding box center [298, 90] width 162 height 12
click at [262, 96] on div "Fuente de conocimiento existente Comparte fuentes de conocimiento existentes co…" at bounding box center [288, 91] width 191 height 41
click at [342, 108] on div "El agente de IA tiene acceso a todas las fuentes de conocimiento existentes." at bounding box center [288, 105] width 191 height 12
click at [323, 142] on span "Es posible recuperar la página principal y todas las subpáginas de la URL indic…" at bounding box center [298, 137] width 162 height 12
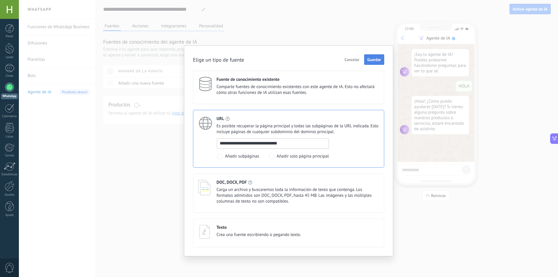
click at [369, 61] on span "Guardar" at bounding box center [374, 60] width 14 height 4
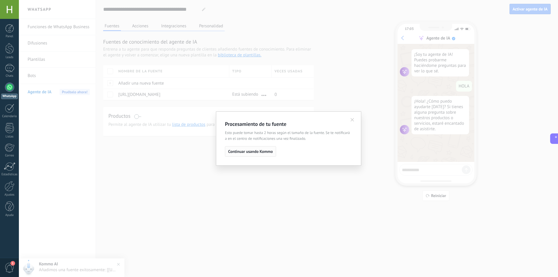
click at [253, 152] on span "Continuar usando Kommo" at bounding box center [250, 151] width 45 height 4
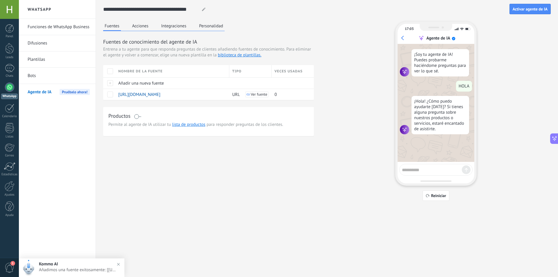
click at [436, 171] on textarea at bounding box center [432, 168] width 60 height 7
type textarea "*"
type textarea "**********"
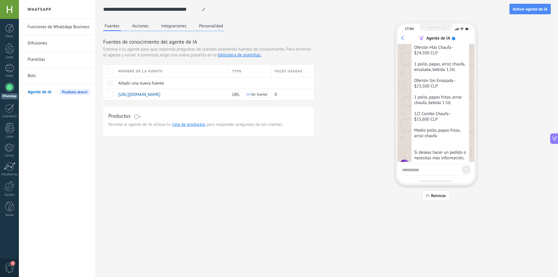
scroll to position [159, 0]
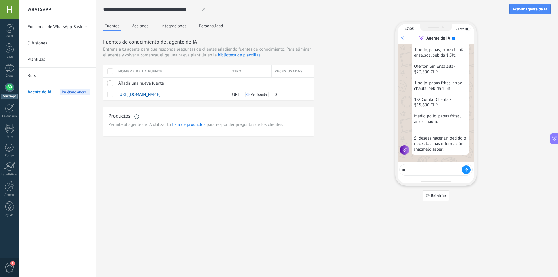
type textarea "*"
type textarea "**********"
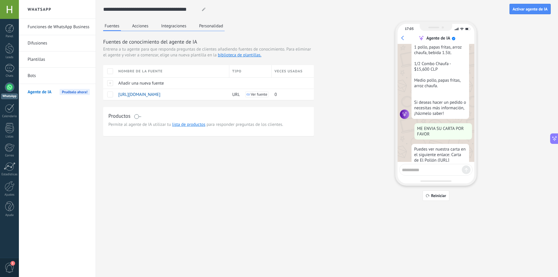
scroll to position [250, 0]
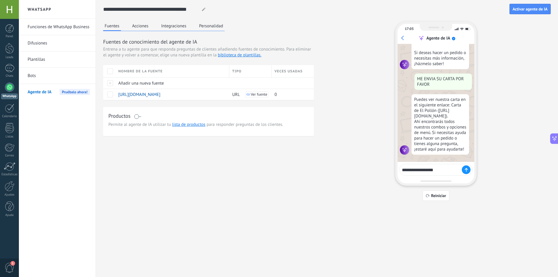
type textarea "**********"
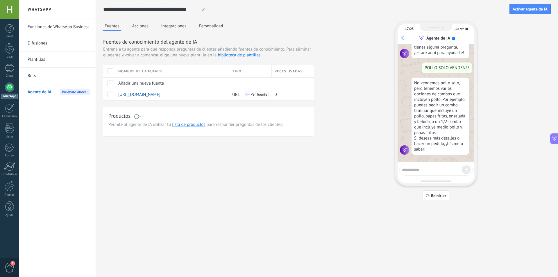
scroll to position [346, 0]
type textarea "**********"
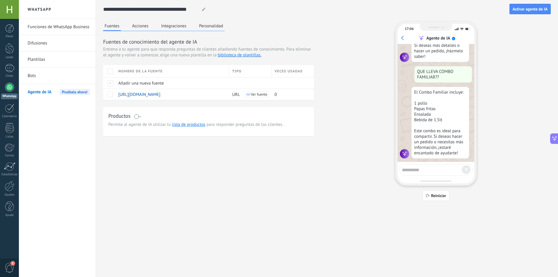
scroll to position [443, 0]
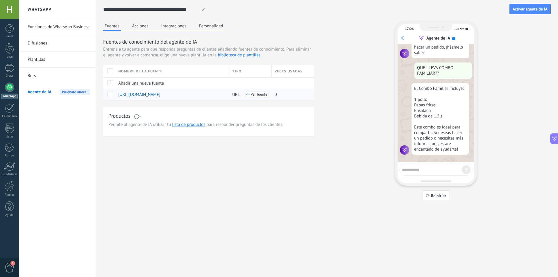
click at [142, 94] on span "[URL][DOMAIN_NAME]" at bounding box center [139, 95] width 42 height 6
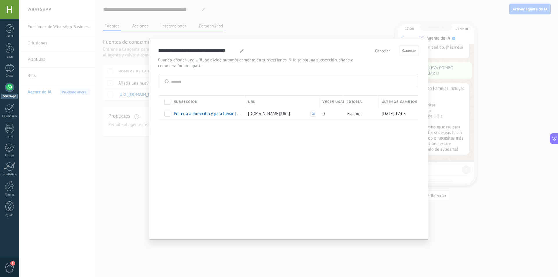
click at [323, 29] on div "**********" at bounding box center [288, 138] width 539 height 277
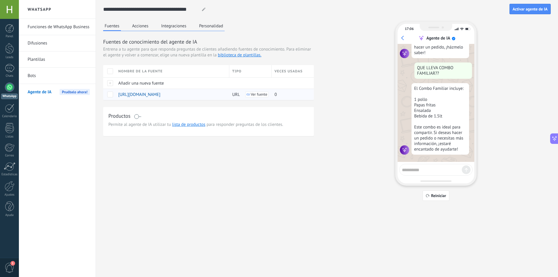
click at [112, 94] on span at bounding box center [110, 95] width 6 height 6
click at [111, 85] on div at bounding box center [109, 82] width 12 height 11
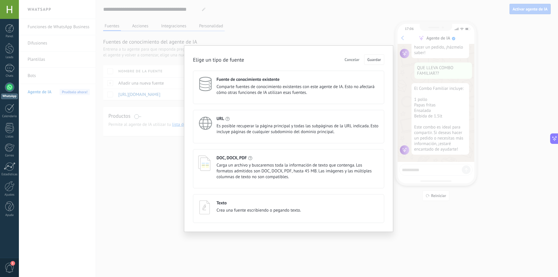
click at [261, 160] on div "DOC, DOCX, PDF" at bounding box center [298, 158] width 162 height 6
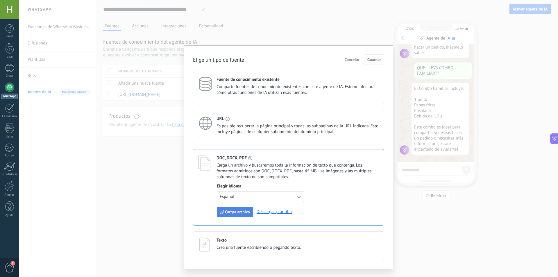
click at [240, 210] on span "Cargar archivo" at bounding box center [237, 212] width 25 height 4
click at [234, 208] on button "Cargar archivo" at bounding box center [235, 212] width 36 height 10
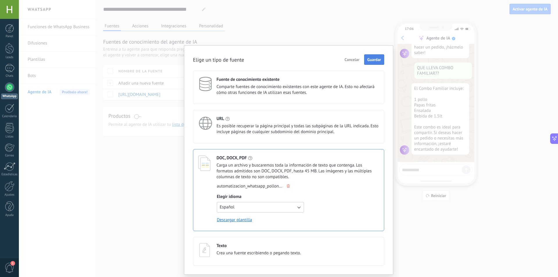
click at [376, 60] on span "Guardar" at bounding box center [374, 60] width 14 height 4
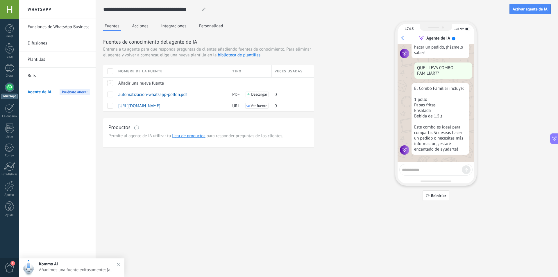
click at [307, 207] on div "**********" at bounding box center [327, 104] width 462 height 208
click at [419, 169] on textarea at bounding box center [432, 168] width 60 height 7
type textarea "*"
type textarea "**********"
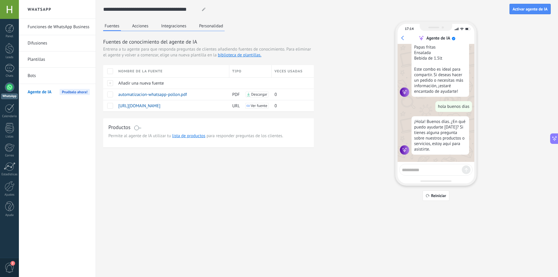
scroll to position [501, 0]
type textarea "**********"
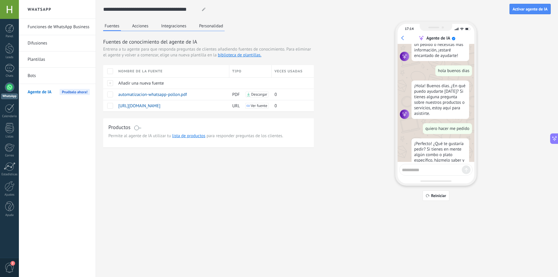
scroll to position [553, 0]
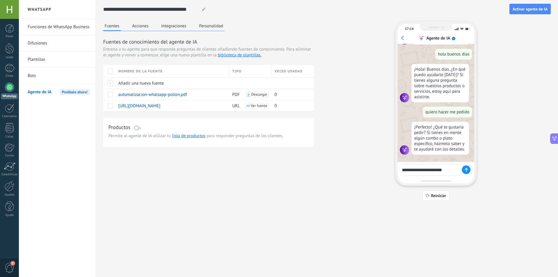
type textarea "**********"
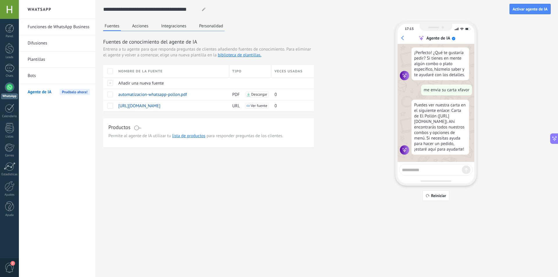
scroll to position [633, 0]
type textarea "**********"
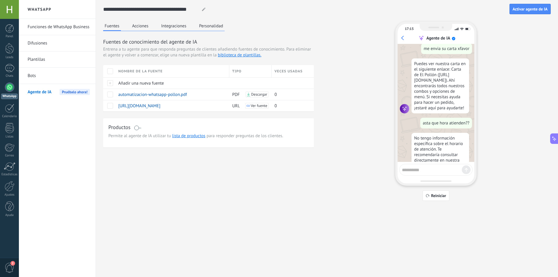
scroll to position [718, 0]
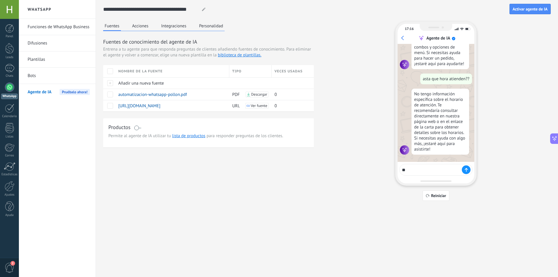
type textarea "*"
type textarea "**********"
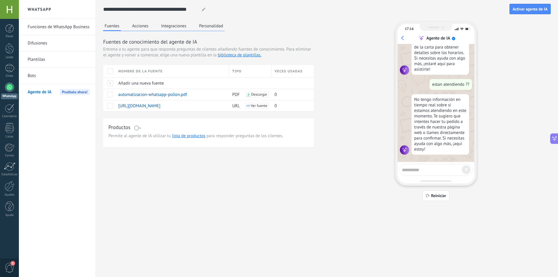
scroll to position [798, 0]
click at [432, 170] on textarea at bounding box center [432, 168] width 60 height 7
type textarea "**********"
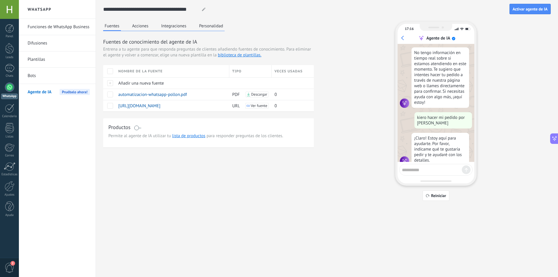
scroll to position [856, 0]
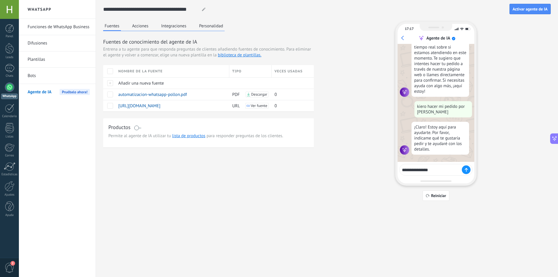
type textarea "**********"
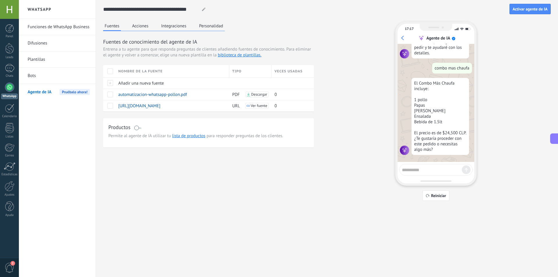
scroll to position [953, 0]
type textarea "*"
type textarea "**********"
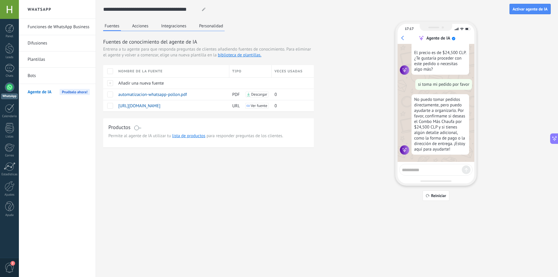
scroll to position [1033, 0]
click at [433, 168] on textarea at bounding box center [432, 168] width 60 height 7
click at [197, 137] on link "lista de productos" at bounding box center [188, 136] width 33 height 6
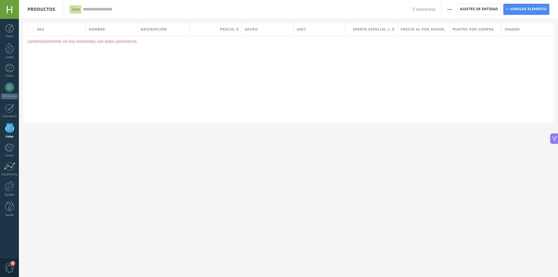
click at [92, 41] on p "Lamentablemente, no hay elementos con estos parámetros." at bounding box center [288, 42] width 522 height 6
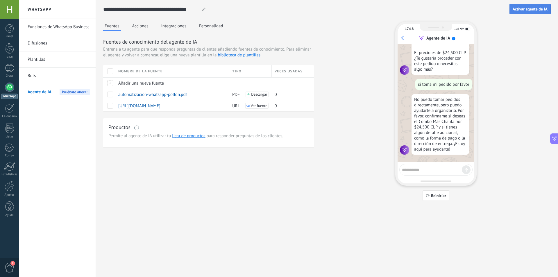
scroll to position [1033, 0]
click at [202, 11] on use at bounding box center [203, 9] width 3 height 3
click at [441, 194] on span "Reiniciar" at bounding box center [438, 196] width 15 height 4
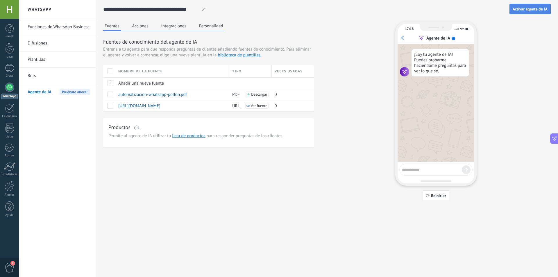
click at [517, 10] on span "Activar agente de IA" at bounding box center [530, 9] width 35 height 4
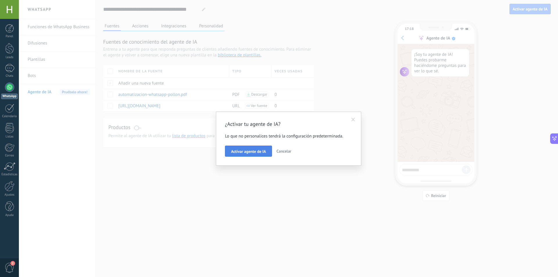
click at [239, 155] on button "Activar agente de IA" at bounding box center [248, 151] width 47 height 11
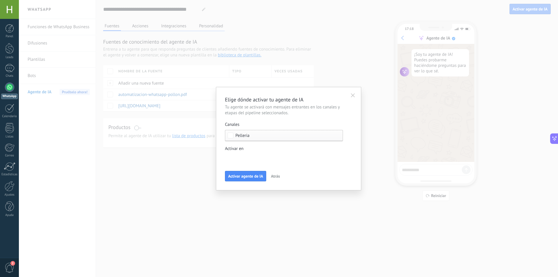
click at [0, 0] on div "Leads Entrantes Nueva consulta Cualificado Llamada agendada Propuesta en prepar…" at bounding box center [0, 0] width 0 height 0
click at [196, 165] on div at bounding box center [288, 138] width 539 height 277
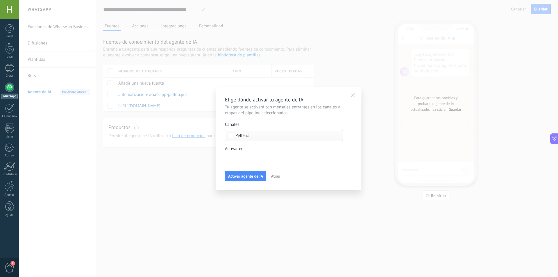
click at [0, 0] on div "Leads Entrantes Nueva consulta Cualificado Llamada agendada Propuesta en prepar…" at bounding box center [0, 0] width 0 height 0
click at [0, 0] on div "Propuesta en preparación" at bounding box center [0, 0] width 0 height 0
click at [249, 178] on div "Leads Entrantes Nueva consulta Cualificado Llamada agendada Propuesta en prepar…" at bounding box center [284, 214] width 118 height 121
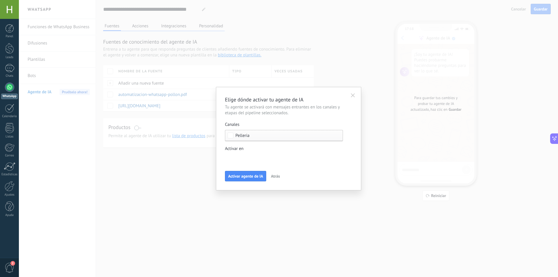
click at [0, 0] on div "Leads Entrantes Nueva consulta Cualificado Llamada agendada Propuesta en prepar…" at bounding box center [0, 0] width 0 height 0
click at [243, 160] on span at bounding box center [248, 158] width 30 height 5
click at [0, 0] on label "Leads Entrantes" at bounding box center [0, 0] width 0 height 0
click at [250, 156] on label at bounding box center [284, 158] width 118 height 9
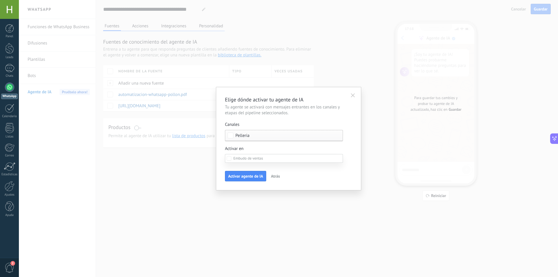
click at [207, 140] on div at bounding box center [288, 138] width 539 height 277
click at [0, 0] on div "Leads Entrantes Nueva consulta Cualificado Llamada agendada Propuesta en prepar…" at bounding box center [0, 0] width 0 height 0
click at [252, 176] on div "Leads Entrantes Nueva consulta Cualificado Llamada agendada Propuesta en prepar…" at bounding box center [284, 214] width 118 height 121
click at [353, 95] on icon "button" at bounding box center [353, 95] width 4 height 4
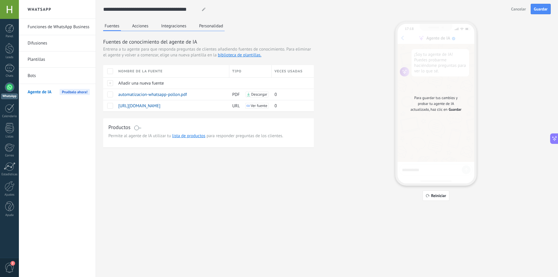
click at [371, 109] on div "Fuentes Acciones Integraciones Personalidad Fuentes de conocimiento del agente …" at bounding box center [327, 111] width 448 height 179
